Goal: Entertainment & Leisure: Consume media (video, audio)

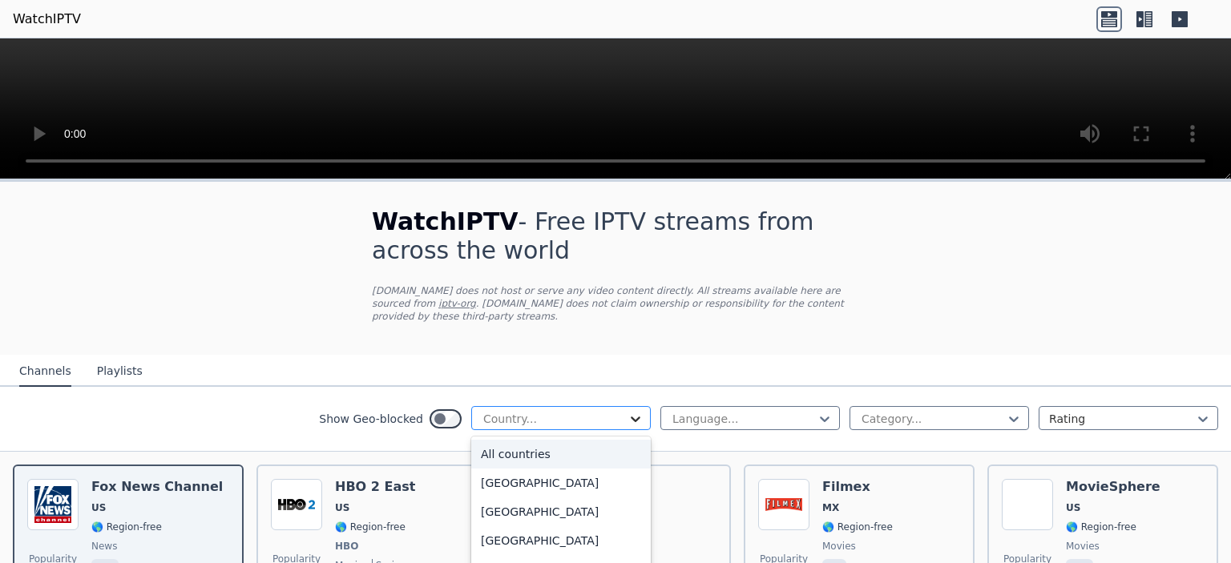
click at [637, 417] on icon at bounding box center [636, 420] width 10 height 6
type input "***"
click at [522, 527] on div "[GEOGRAPHIC_DATA]" at bounding box center [561, 541] width 180 height 29
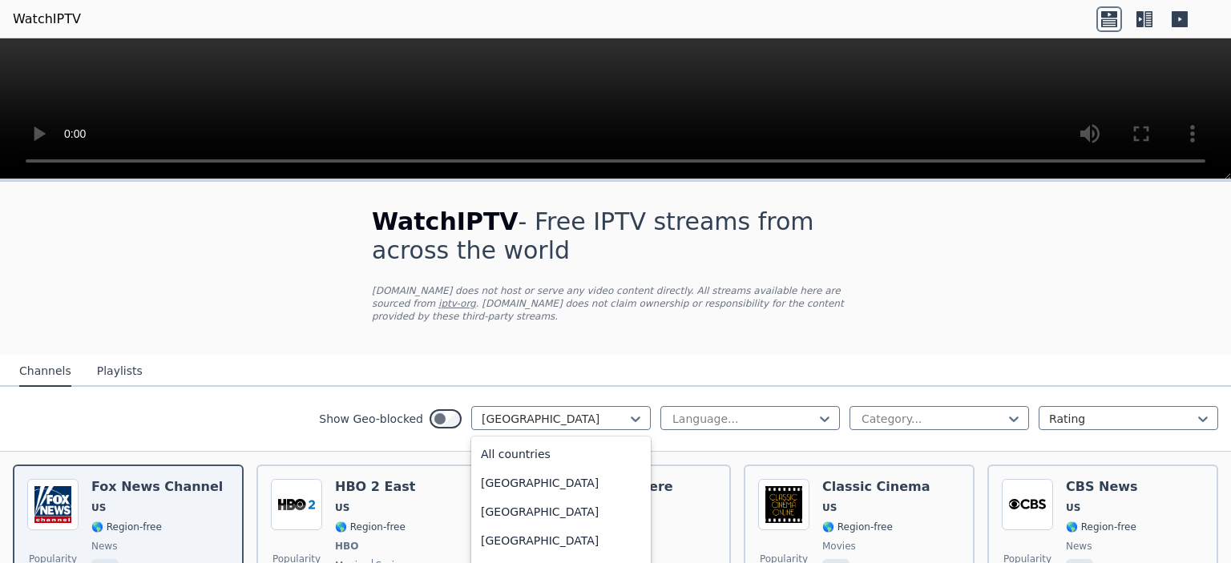
scroll to position [5607, 0]
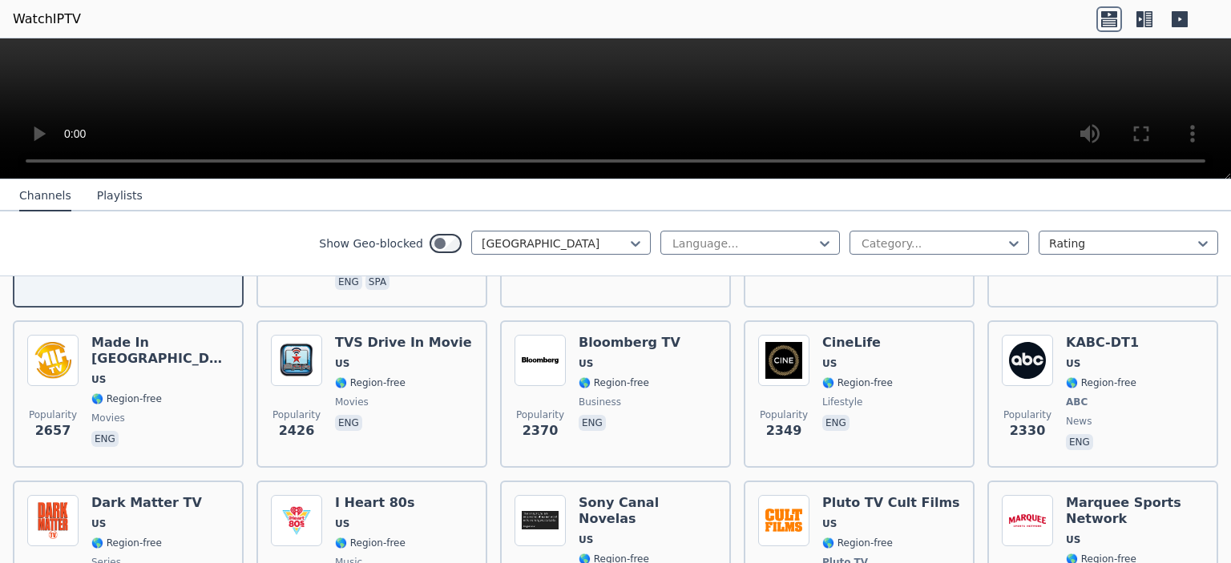
scroll to position [349, 0]
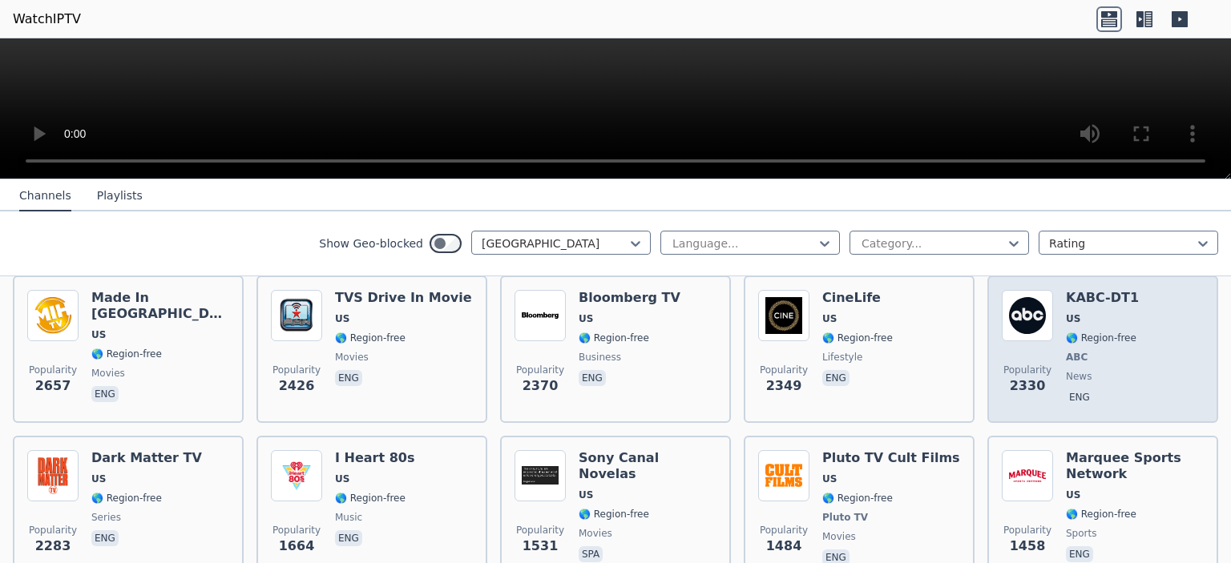
click at [1096, 290] on h6 "KABC-DT1" at bounding box center [1102, 298] width 73 height 16
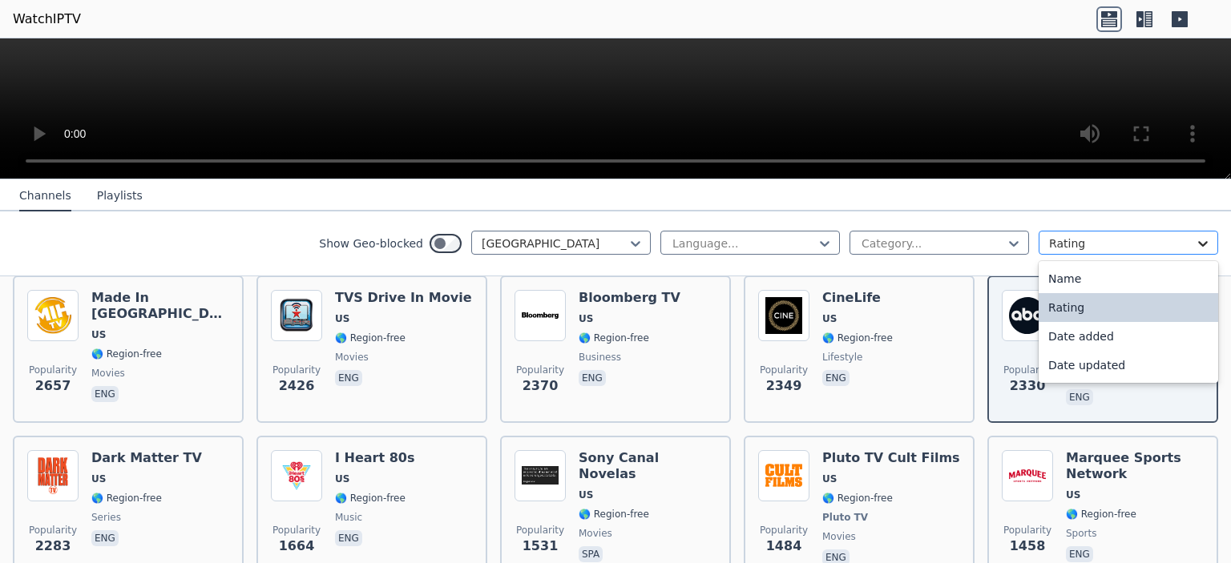
click at [1207, 245] on icon at bounding box center [1203, 244] width 16 height 16
click at [1088, 272] on div "Name" at bounding box center [1129, 278] width 180 height 29
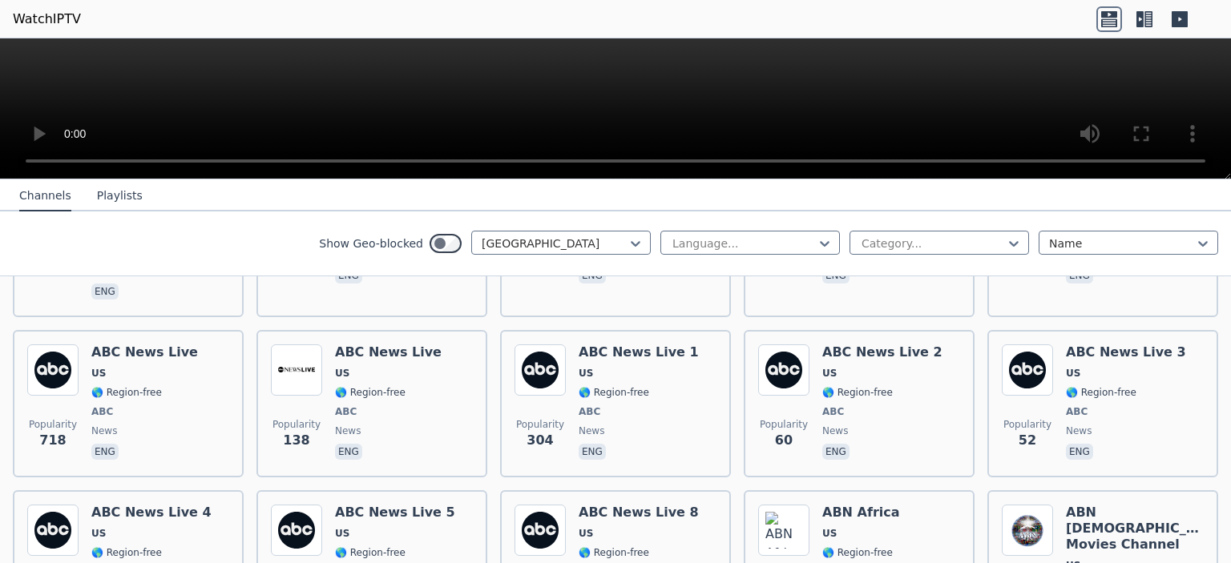
scroll to position [987, 0]
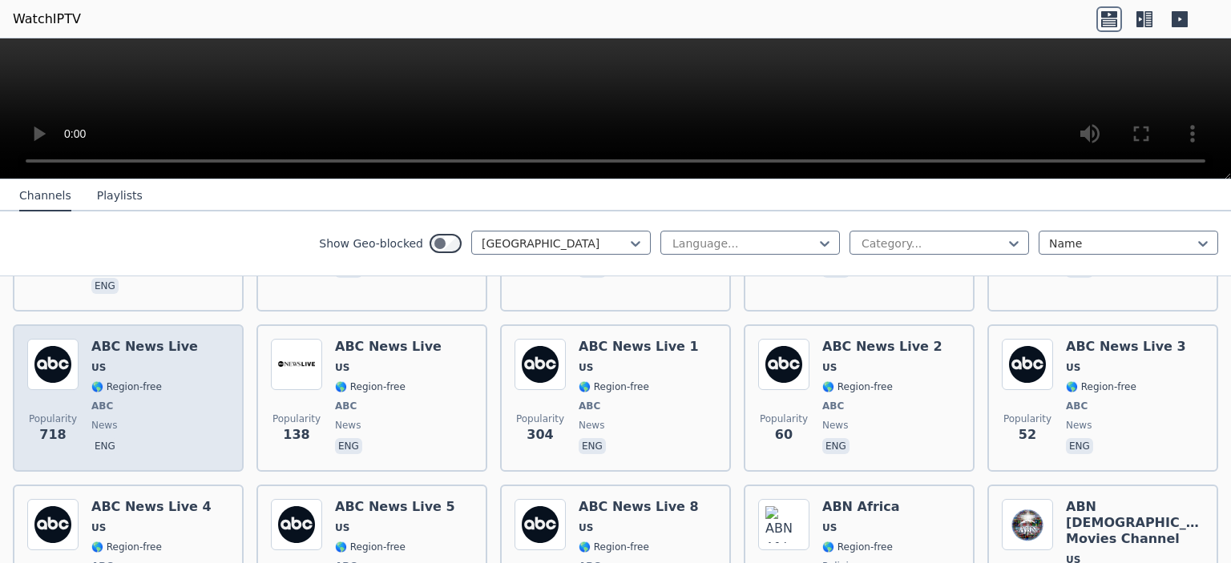
click at [148, 339] on div "ABC News Live US 🌎 Region-free ABC news eng" at bounding box center [144, 398] width 107 height 119
click at [71, 344] on img at bounding box center [52, 364] width 51 height 51
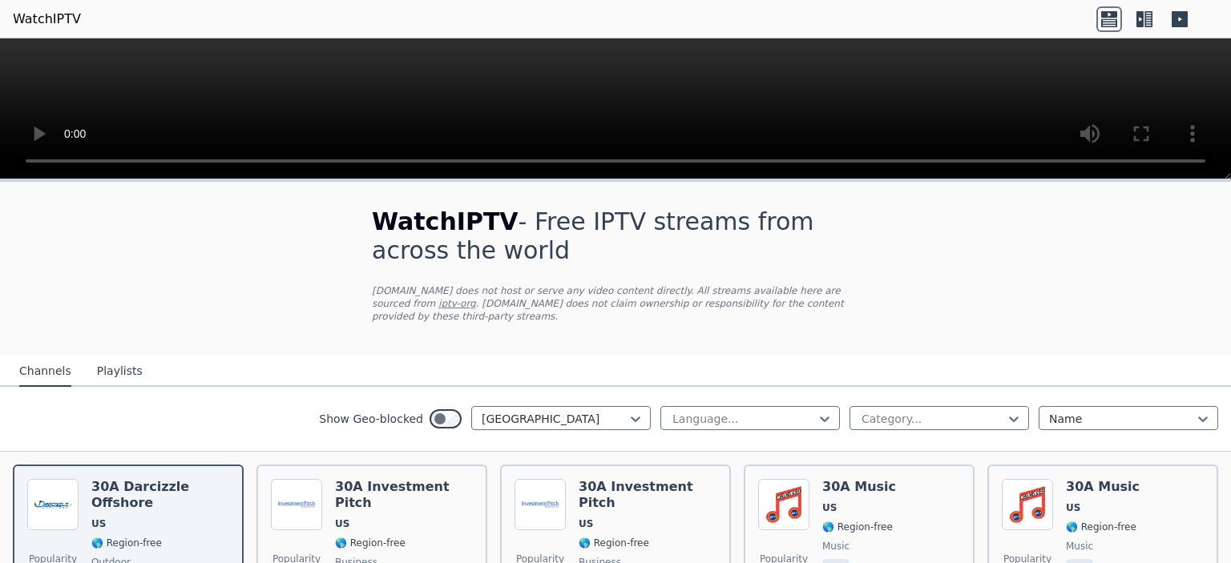
scroll to position [987, 0]
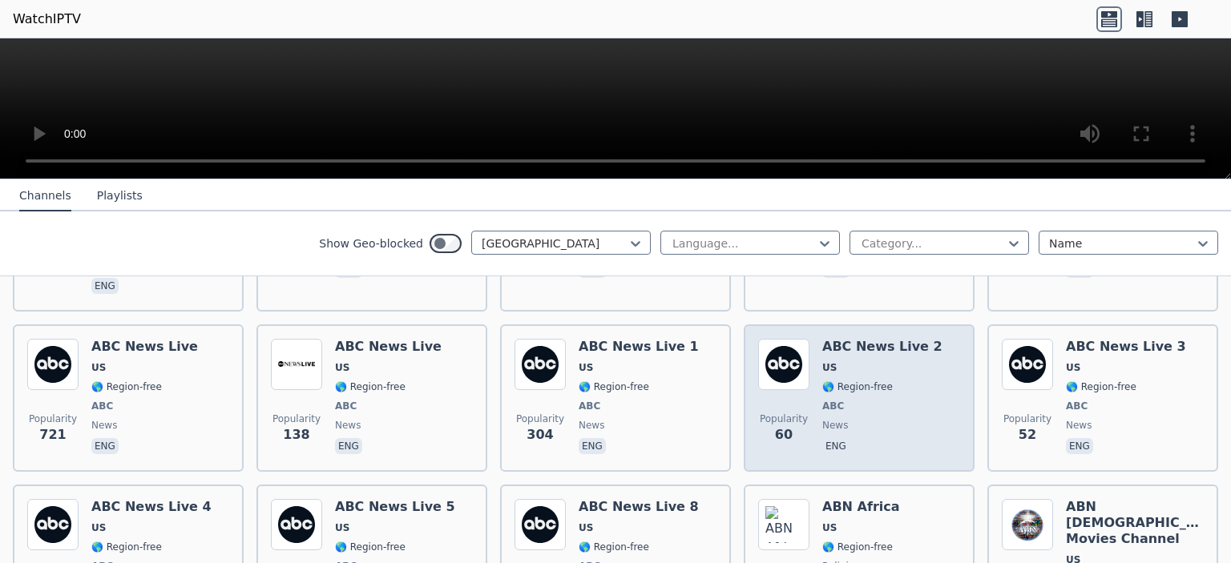
click at [864, 339] on h6 "ABC News Live 2" at bounding box center [882, 347] width 120 height 16
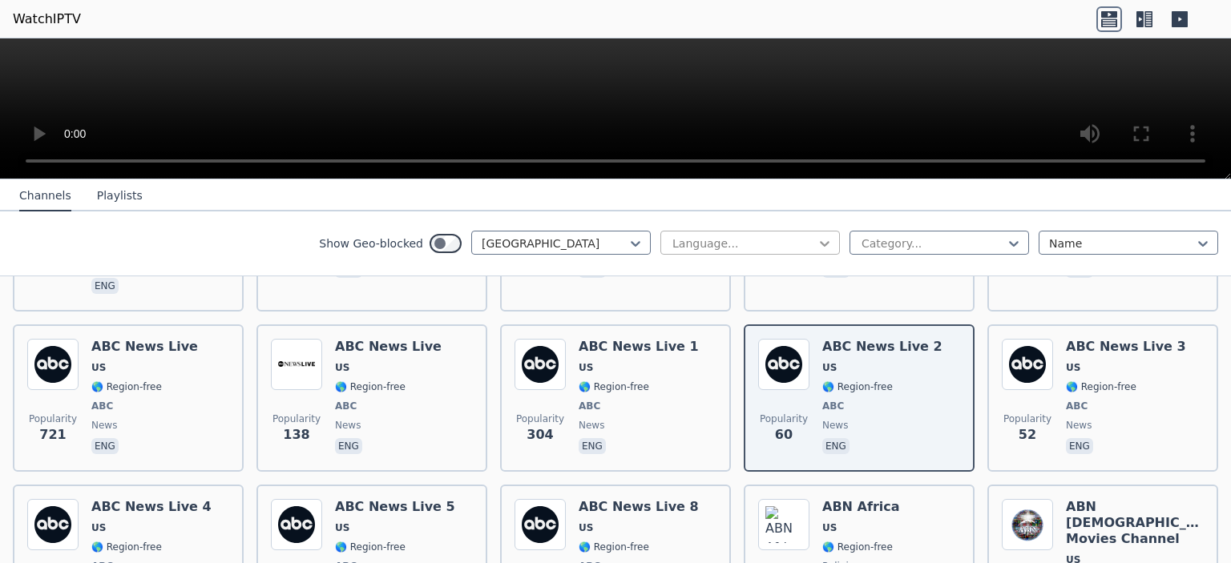
click at [830, 244] on icon at bounding box center [825, 244] width 16 height 16
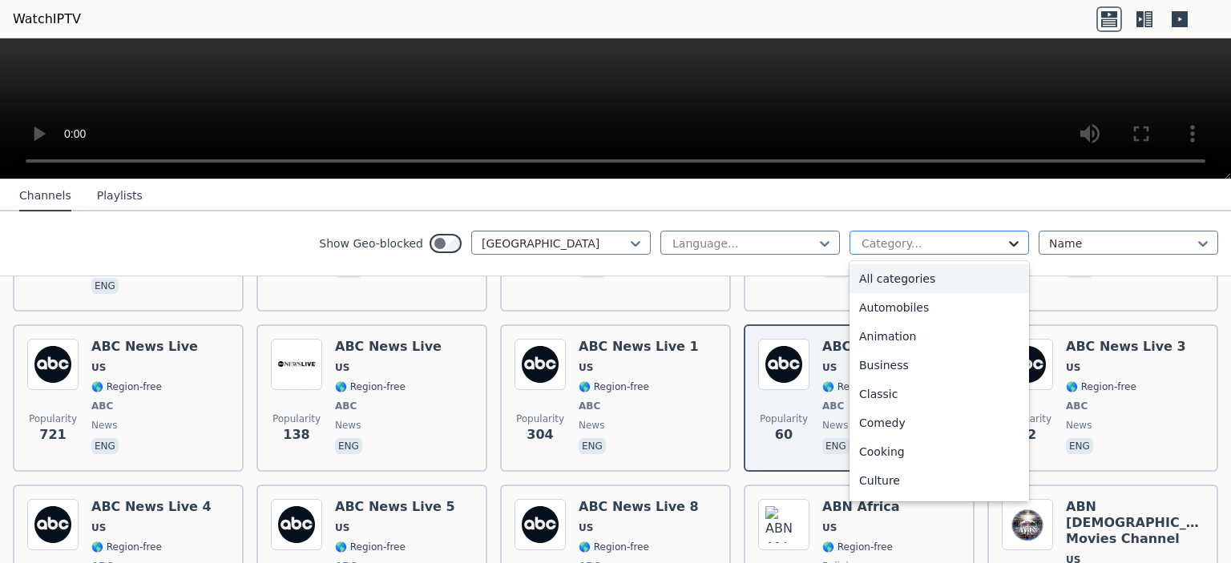
click at [1016, 242] on icon at bounding box center [1014, 244] width 10 height 6
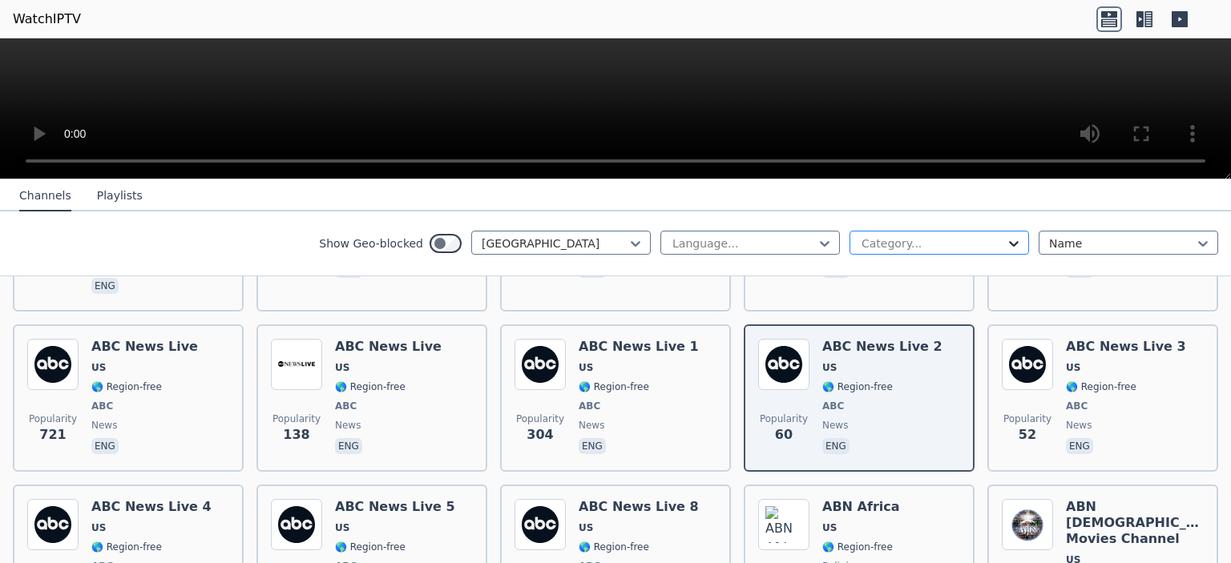
click at [1016, 242] on icon at bounding box center [1014, 244] width 10 height 6
